Goal: Task Accomplishment & Management: Complete application form

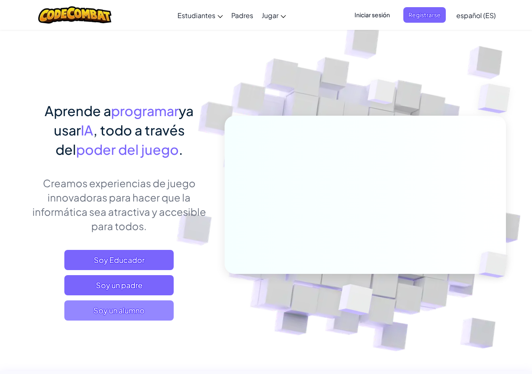
click at [133, 312] on font "Soy un alumno" at bounding box center [118, 310] width 51 height 10
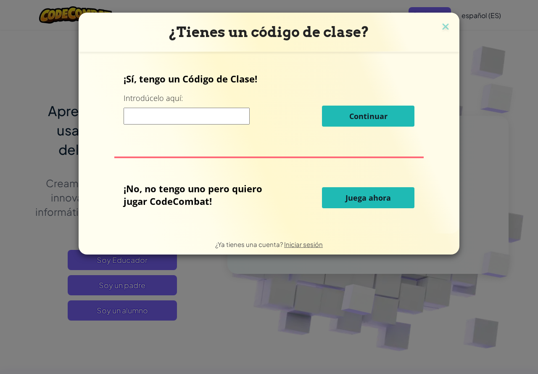
click at [362, 197] on font "Juega ahora" at bounding box center [368, 198] width 45 height 10
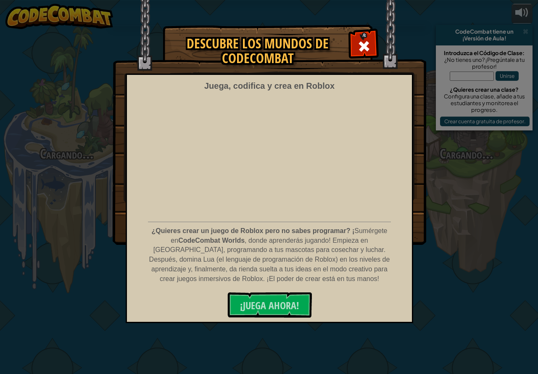
select select "es-ES"
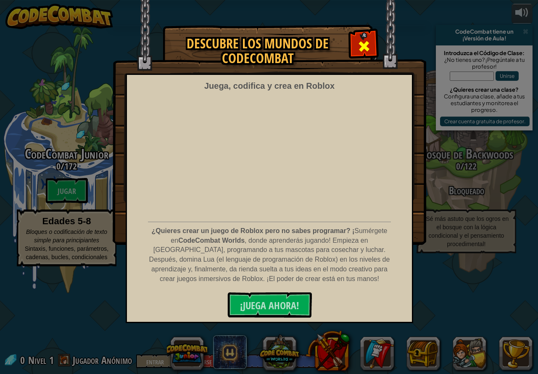
click at [368, 44] on span at bounding box center [363, 46] width 13 height 13
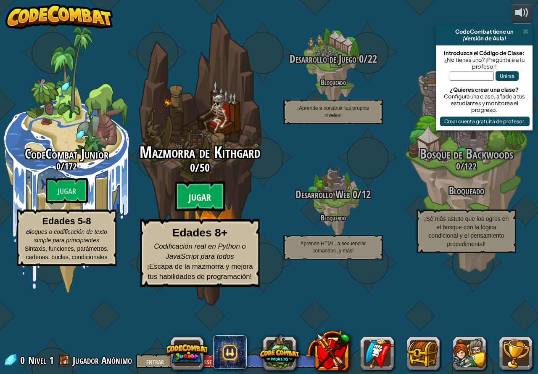
click at [195, 204] on font "Jugar" at bounding box center [200, 197] width 22 height 13
select select "es-ES"
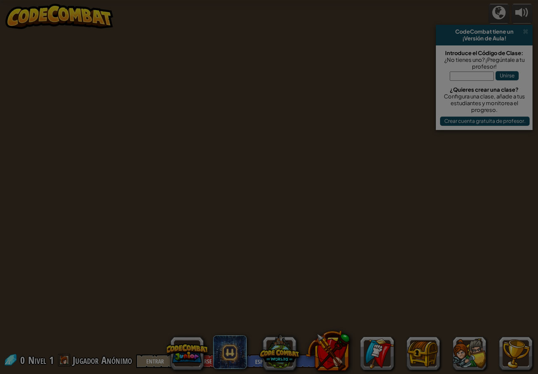
select select "es-ES"
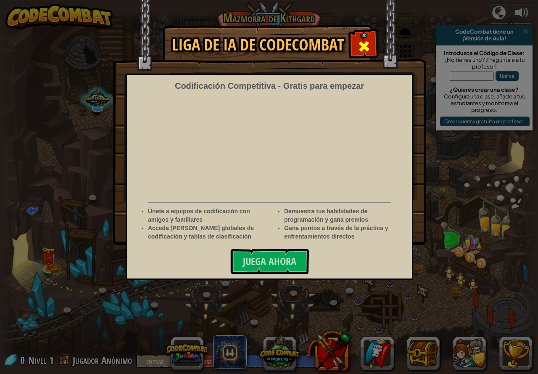
click at [366, 42] on span at bounding box center [363, 46] width 13 height 13
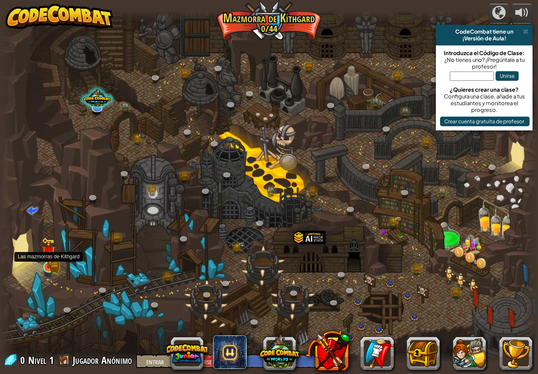
click at [50, 263] on img at bounding box center [49, 252] width 14 height 31
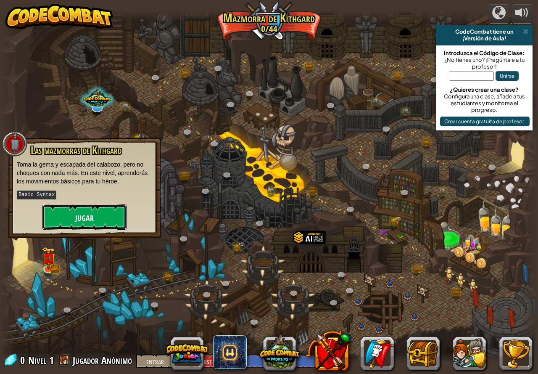
click at [100, 217] on button "Jugar" at bounding box center [84, 216] width 84 height 25
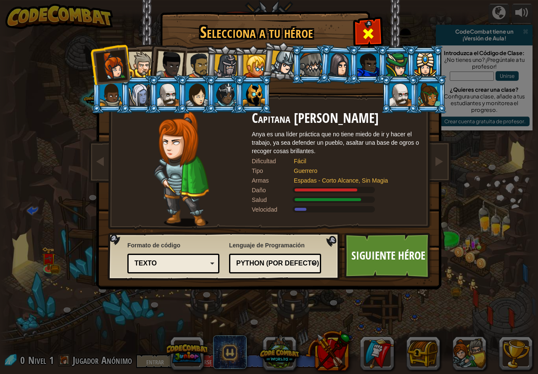
click at [371, 31] on span at bounding box center [368, 33] width 13 height 13
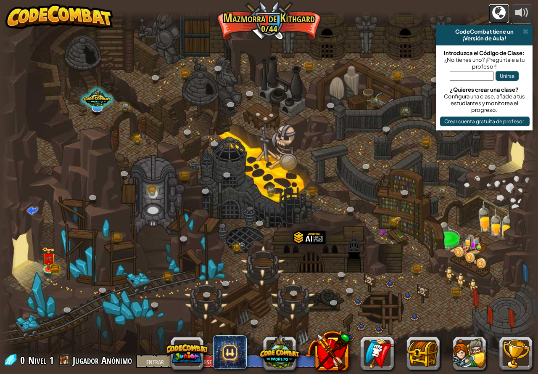
click at [500, 11] on div at bounding box center [498, 12] width 13 height 13
select select "es-ES"
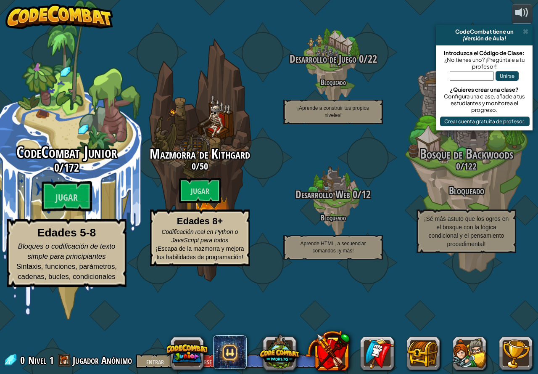
click at [57, 163] on font "CodeCombat Junior" at bounding box center [66, 152] width 100 height 22
select select "es-ES"
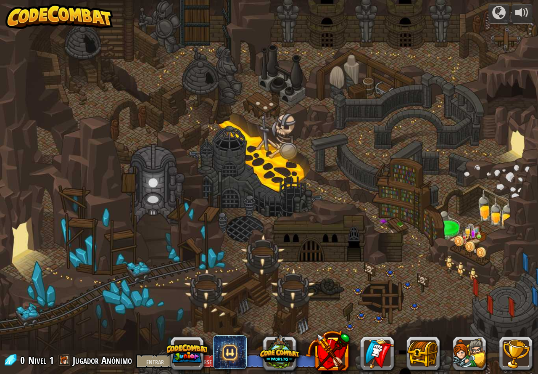
select select "es-ES"
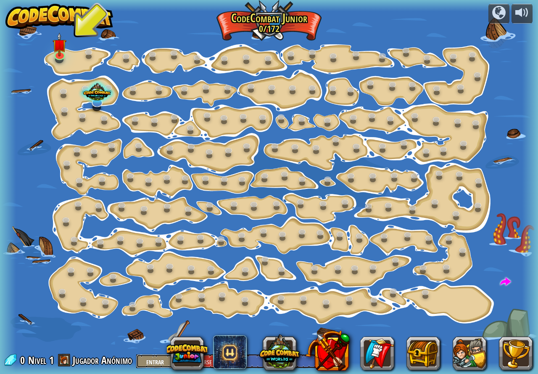
click at [159, 361] on font "Entrar" at bounding box center [155, 362] width 18 height 8
